Goal: Check status: Check status

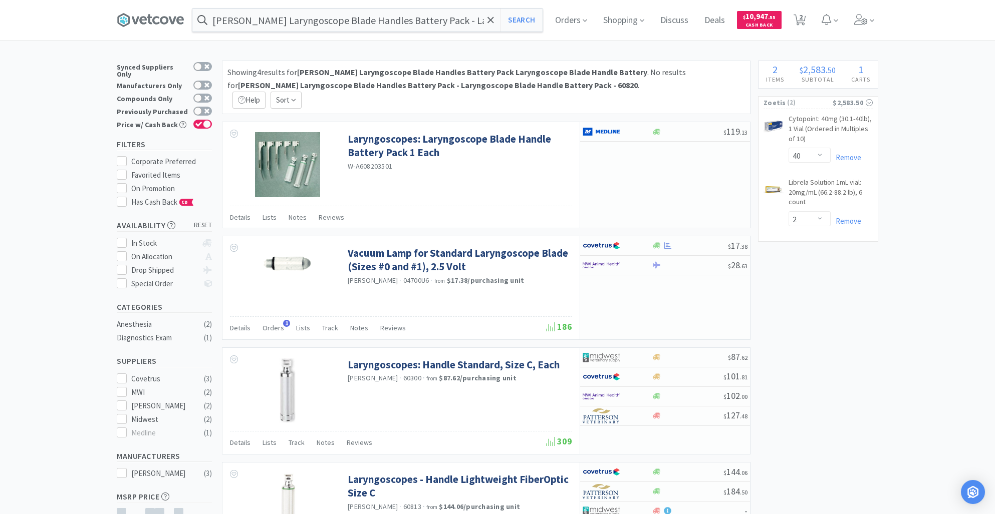
select select "40"
select select "2"
click at [529, 24] on button "Search" at bounding box center [521, 20] width 42 height 23
click at [494, 23] on icon at bounding box center [490, 20] width 7 height 10
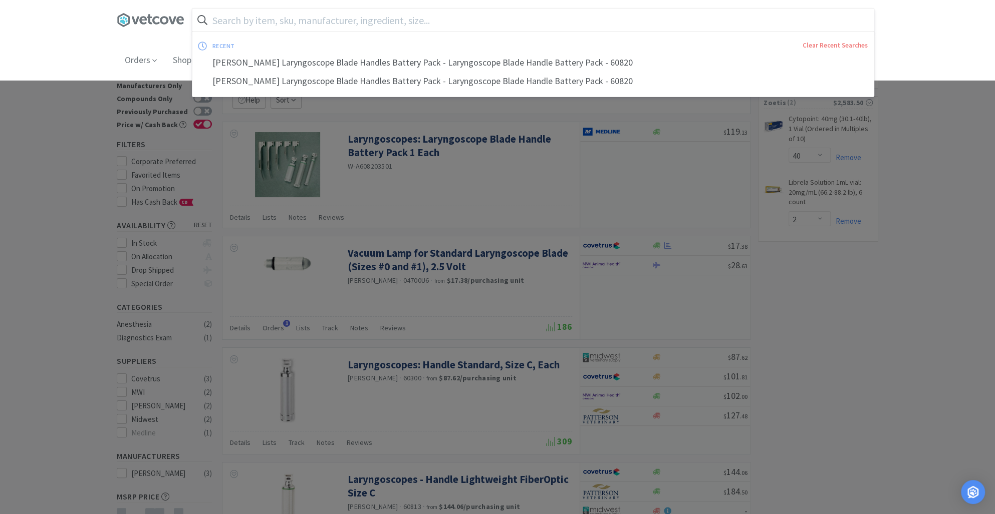
click at [805, 327] on div at bounding box center [497, 257] width 995 height 514
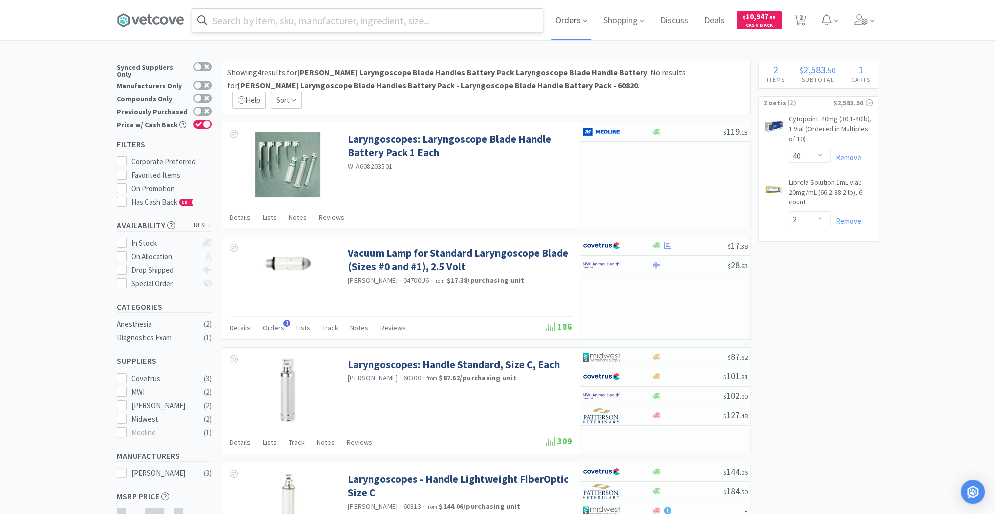
click at [572, 14] on span "Orders" at bounding box center [571, 20] width 40 height 40
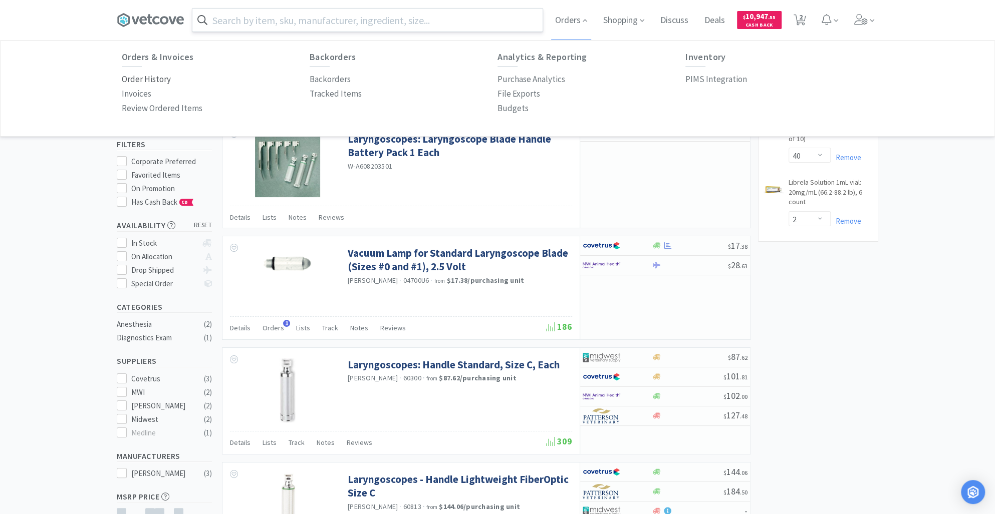
click at [146, 78] on p "Order History" at bounding box center [146, 80] width 49 height 14
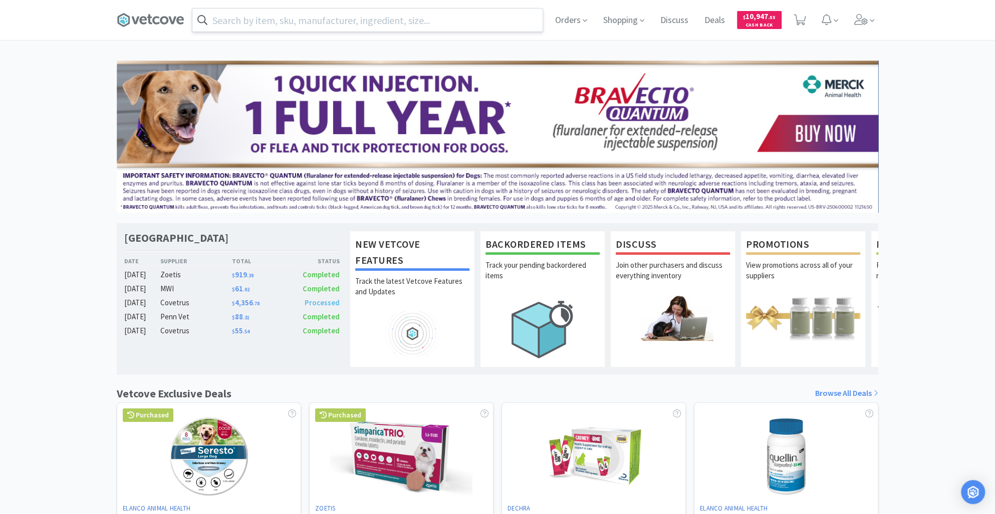
click at [228, 24] on input "text" at bounding box center [367, 20] width 350 height 23
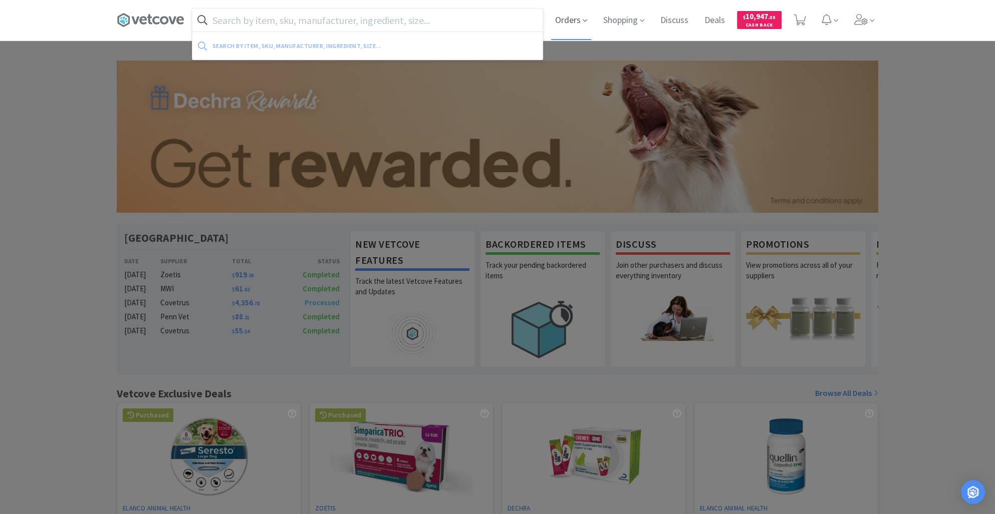
click at [566, 21] on span "Orders" at bounding box center [571, 20] width 40 height 40
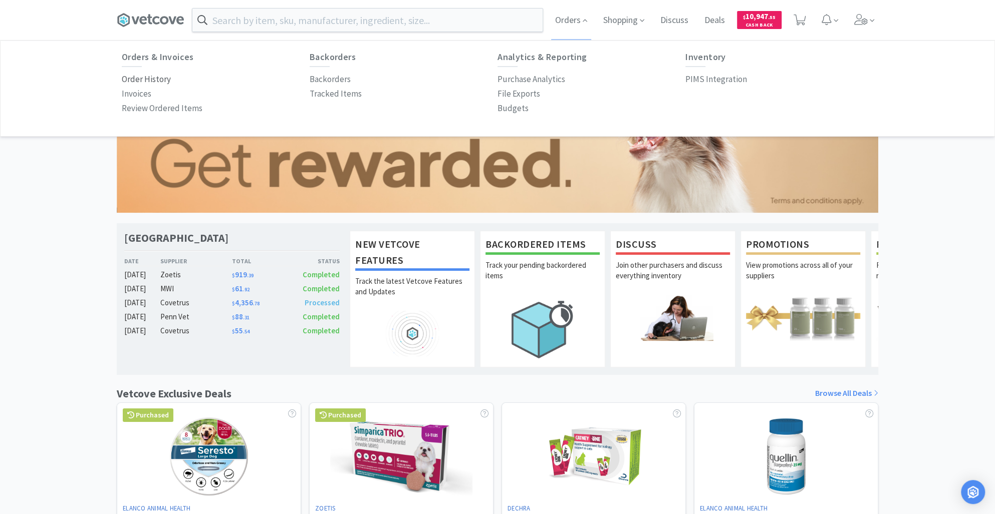
click at [146, 80] on p "Order History" at bounding box center [146, 80] width 49 height 14
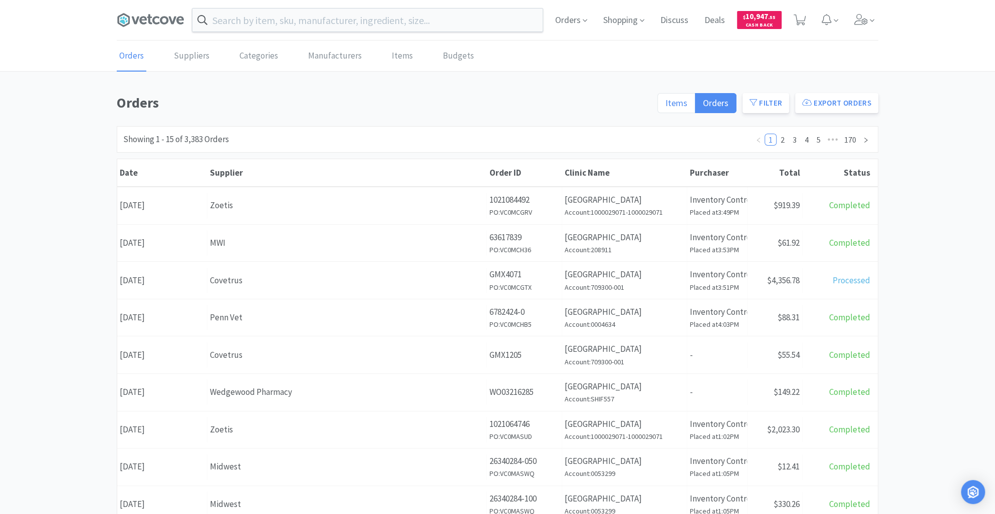
click at [676, 102] on span "Items" at bounding box center [676, 103] width 22 height 12
click at [665, 106] on input "Items" at bounding box center [665, 106] width 0 height 0
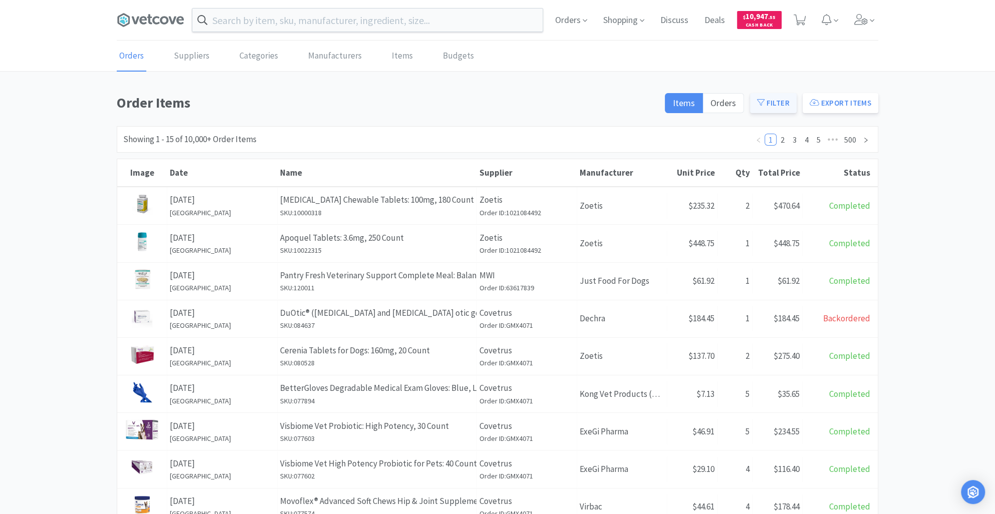
click at [776, 99] on button "Filter" at bounding box center [773, 103] width 47 height 20
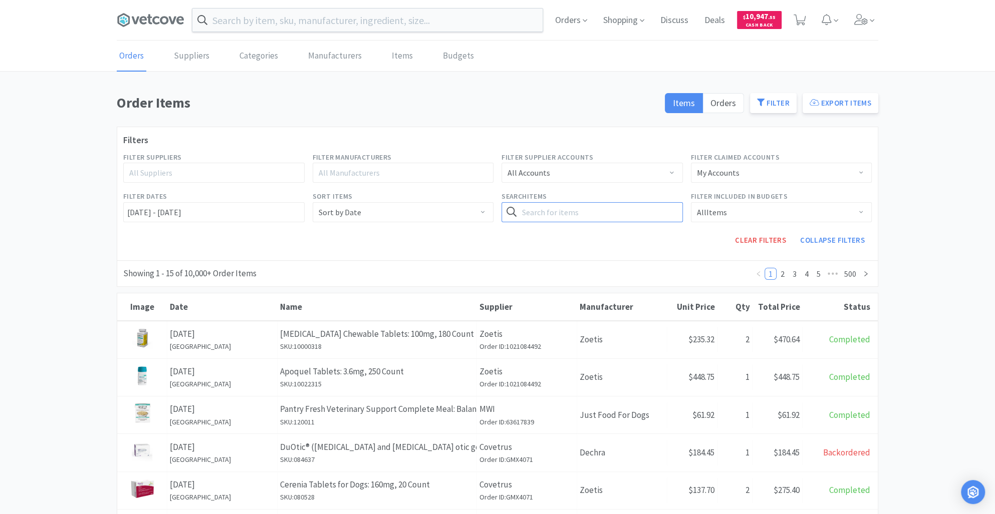
click at [542, 213] on input "text" at bounding box center [591, 212] width 181 height 20
type input "diroban"
click at [651, 210] on button "Search" at bounding box center [661, 212] width 41 height 20
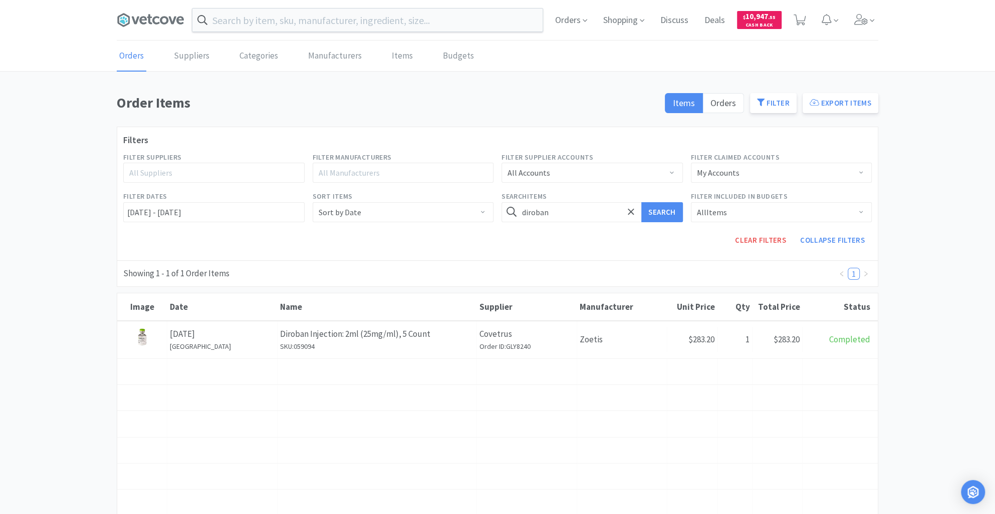
click at [488, 407] on div "Supplier" at bounding box center [527, 398] width 100 height 26
